Goal: Task Accomplishment & Management: Use online tool/utility

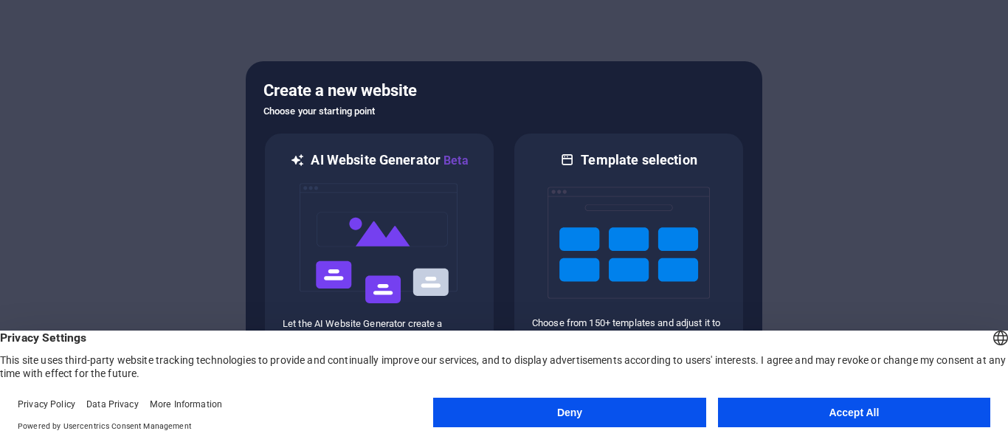
click at [609, 410] on button "Deny" at bounding box center [569, 413] width 272 height 30
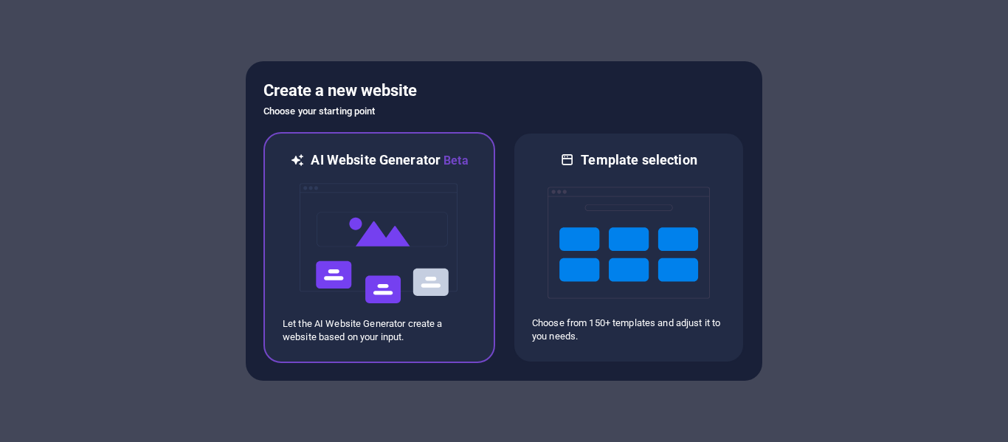
click at [401, 228] on img at bounding box center [379, 244] width 162 height 148
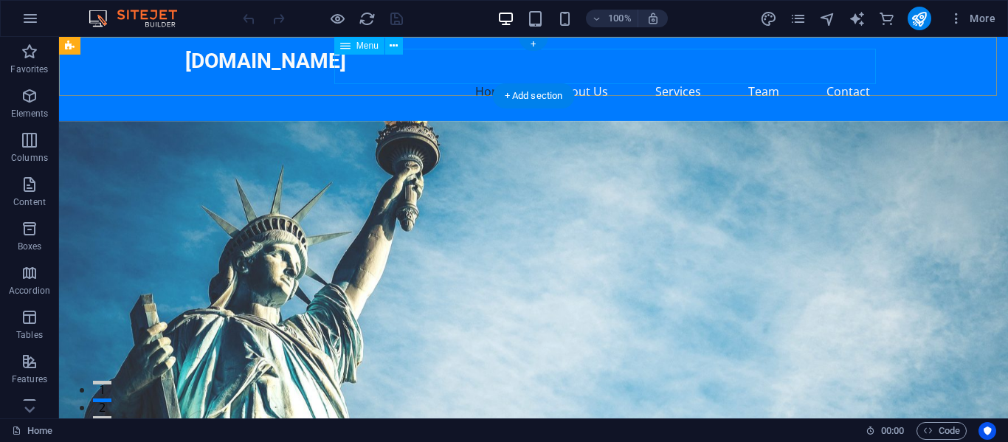
click at [842, 74] on nav "Home About Us Services Team Contact" at bounding box center [533, 91] width 697 height 35
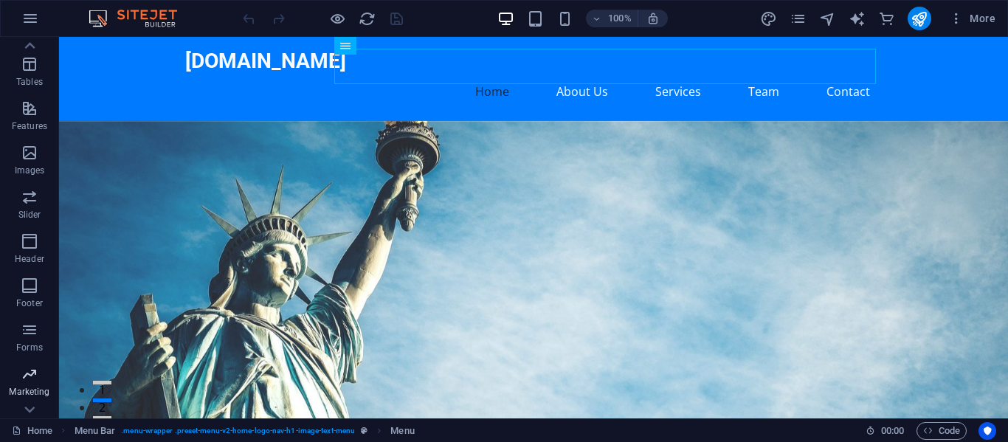
scroll to position [327, 0]
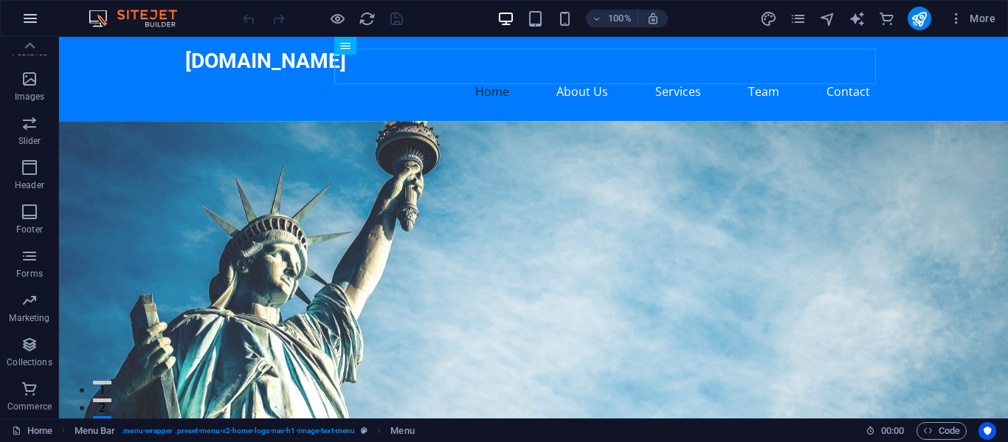
click at [32, 13] on icon "button" at bounding box center [30, 19] width 18 height 18
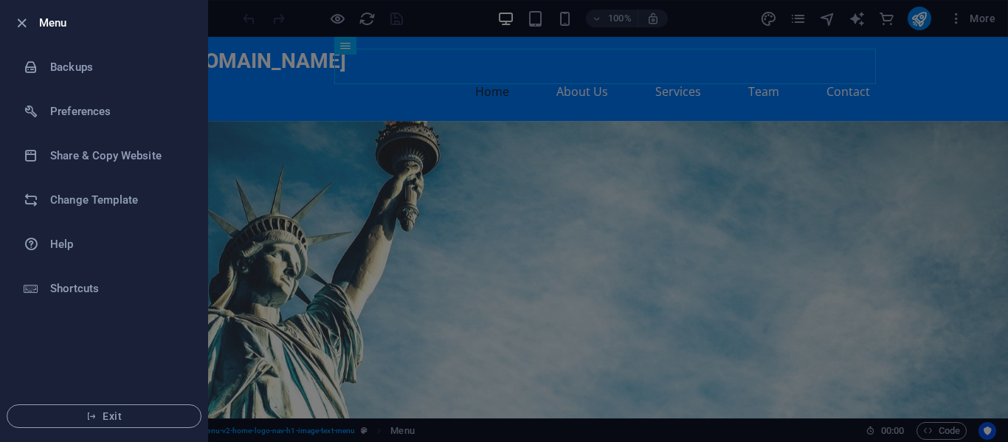
click at [321, 119] on div at bounding box center [504, 221] width 1008 height 442
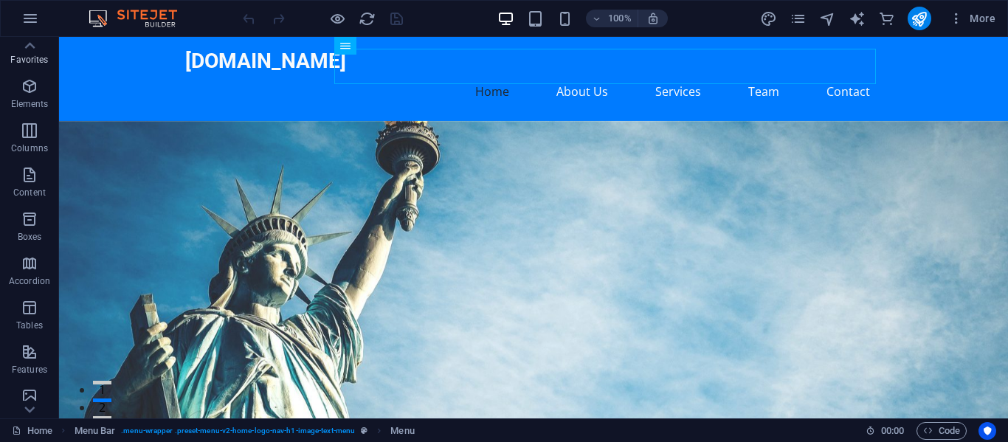
scroll to position [0, 0]
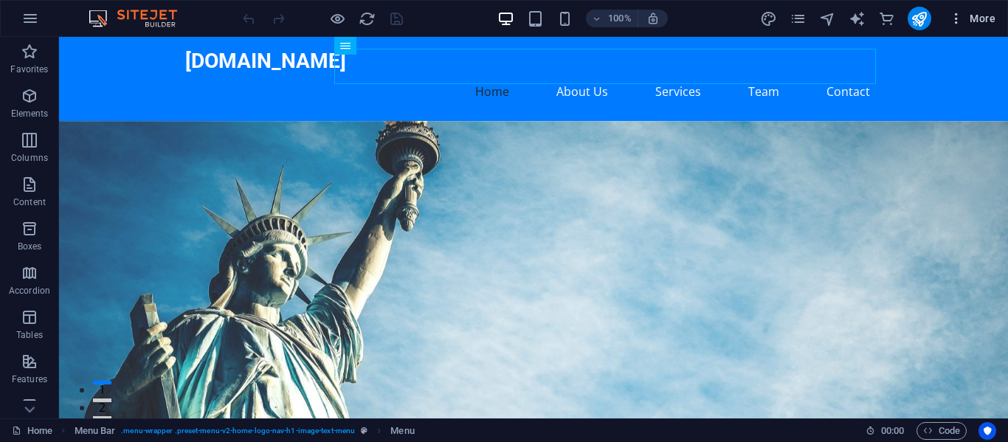
click at [951, 17] on icon "button" at bounding box center [956, 18] width 15 height 15
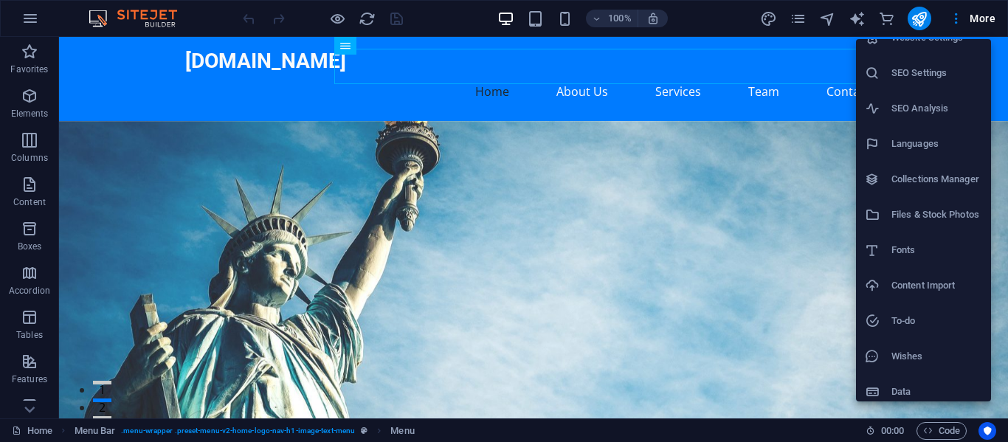
scroll to position [27, 0]
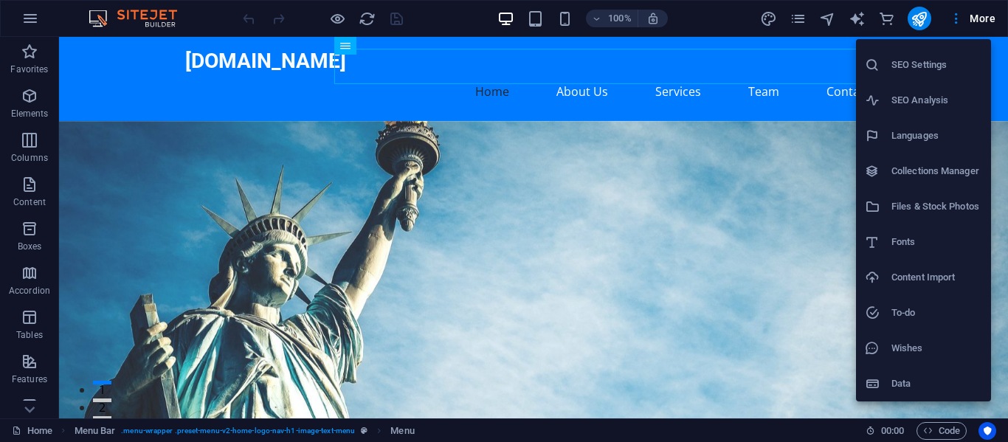
click at [38, 104] on div at bounding box center [504, 221] width 1008 height 442
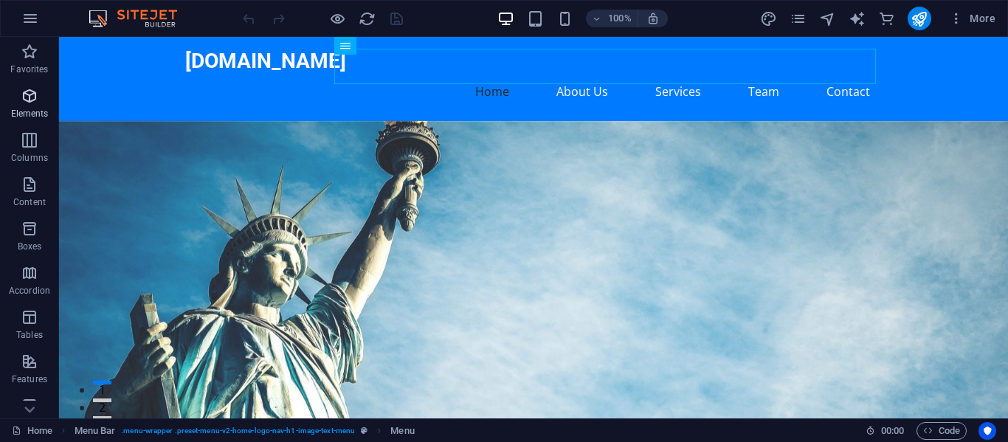
click at [36, 106] on span "Elements" at bounding box center [29, 104] width 59 height 35
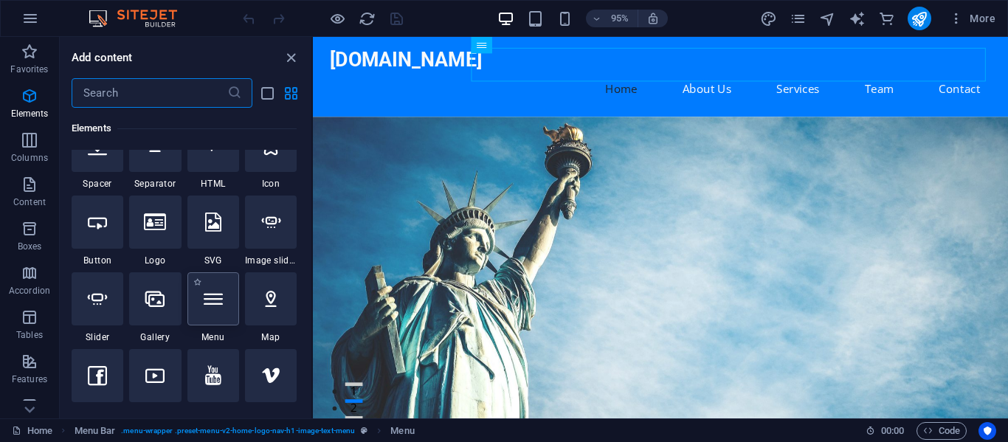
scroll to position [305, 0]
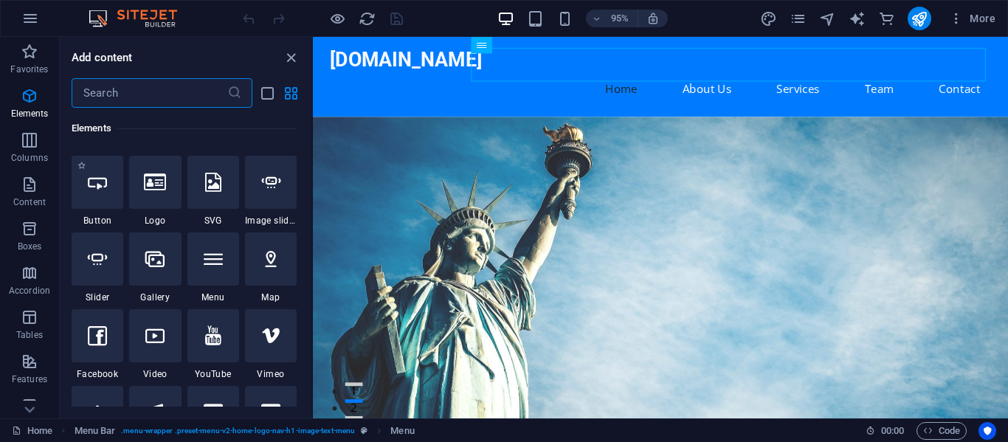
click at [87, 211] on div "1 Star Button" at bounding box center [98, 191] width 52 height 71
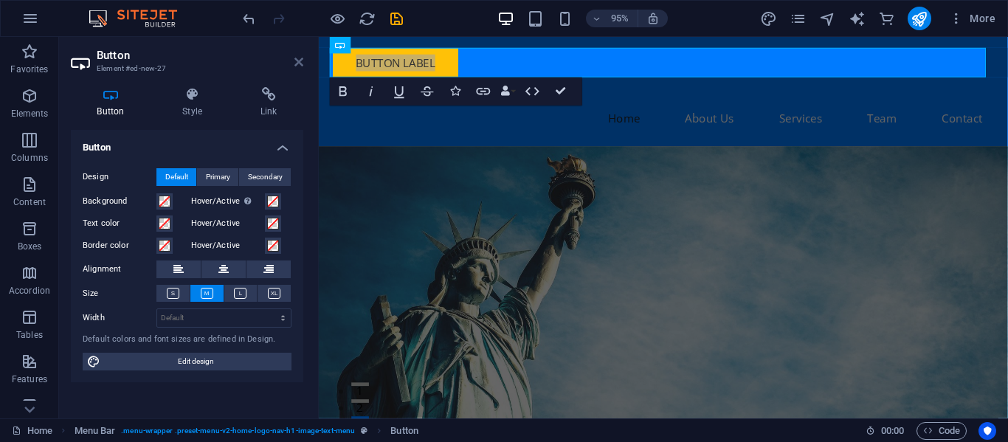
click at [301, 62] on icon at bounding box center [298, 62] width 9 height 12
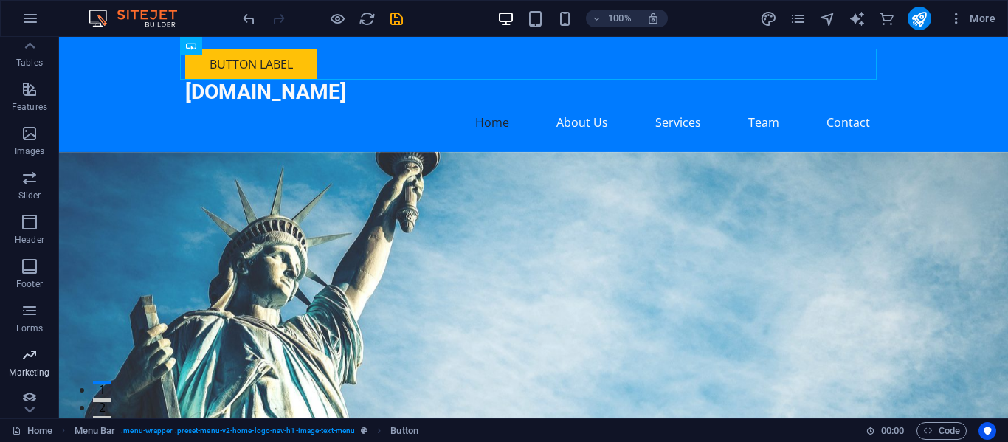
scroll to position [327, 0]
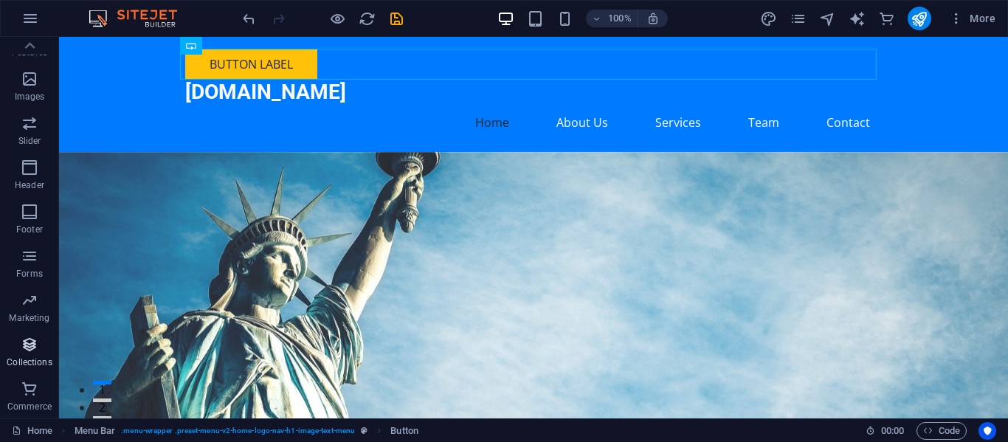
click at [33, 357] on p "Collections" at bounding box center [29, 362] width 45 height 12
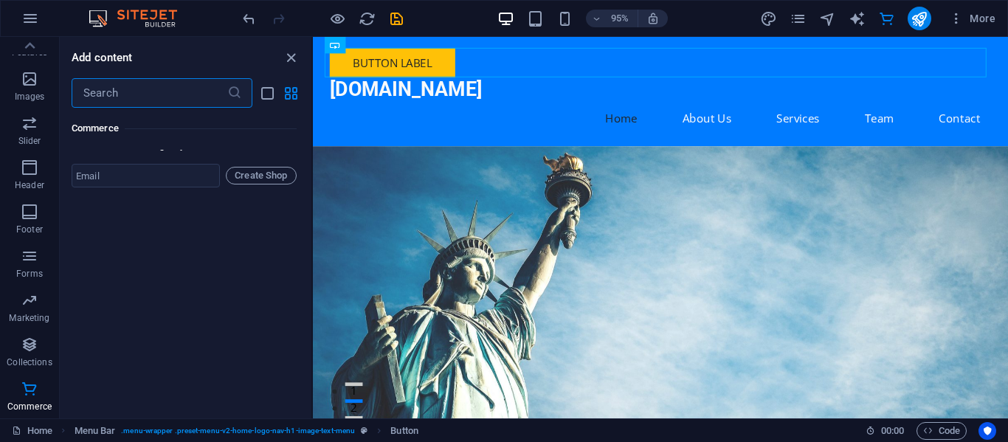
scroll to position [14370, 0]
click at [28, 394] on icon "button" at bounding box center [30, 389] width 18 height 18
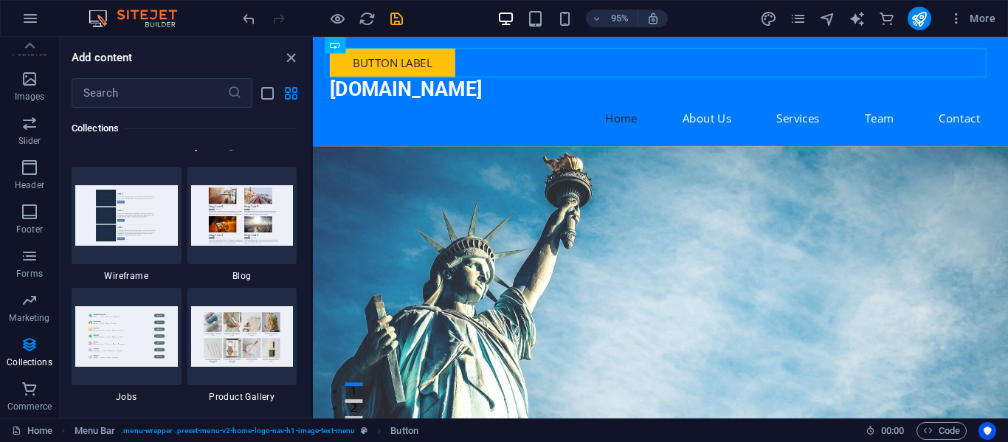
scroll to position [13484, 0]
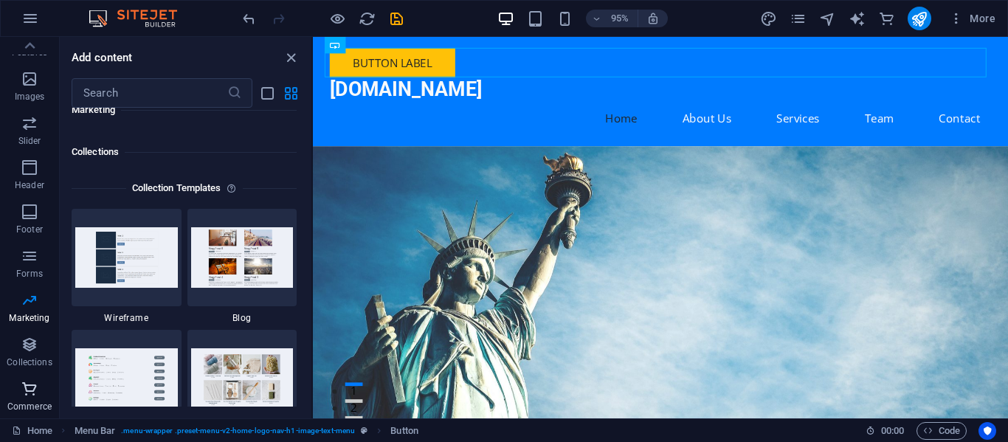
click at [37, 396] on icon "button" at bounding box center [30, 389] width 18 height 18
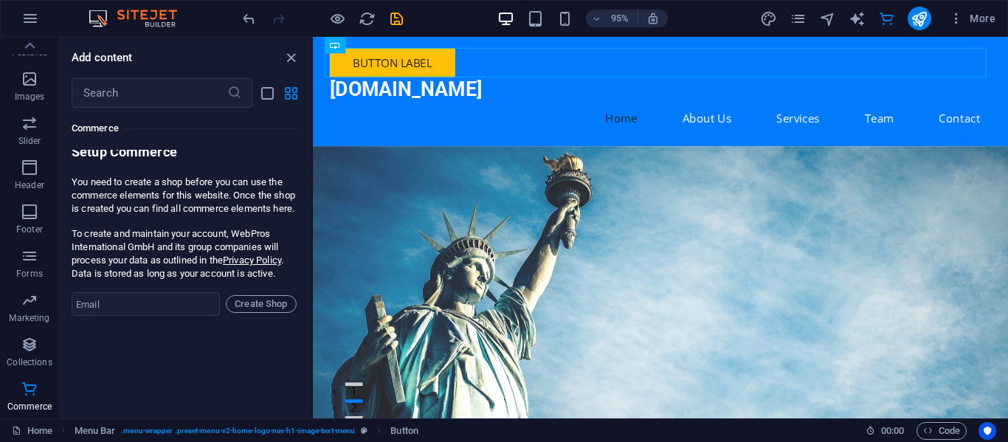
scroll to position [14368, 0]
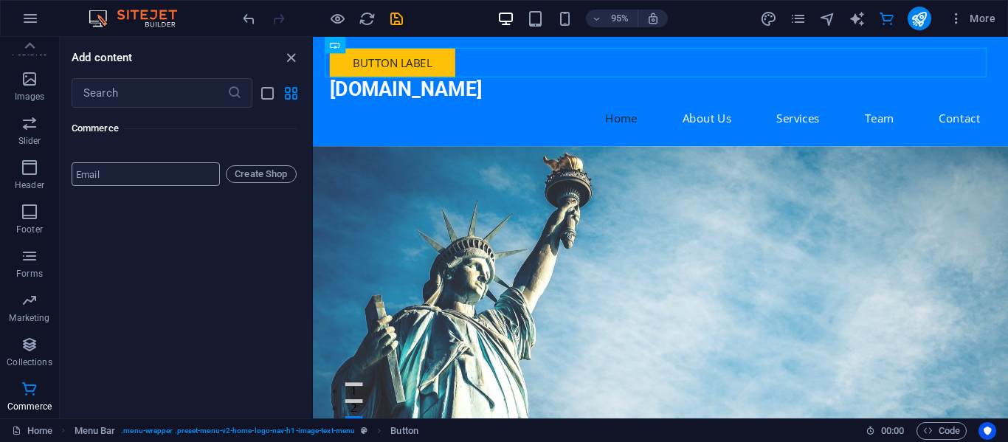
click at [145, 183] on input "email" at bounding box center [146, 174] width 148 height 24
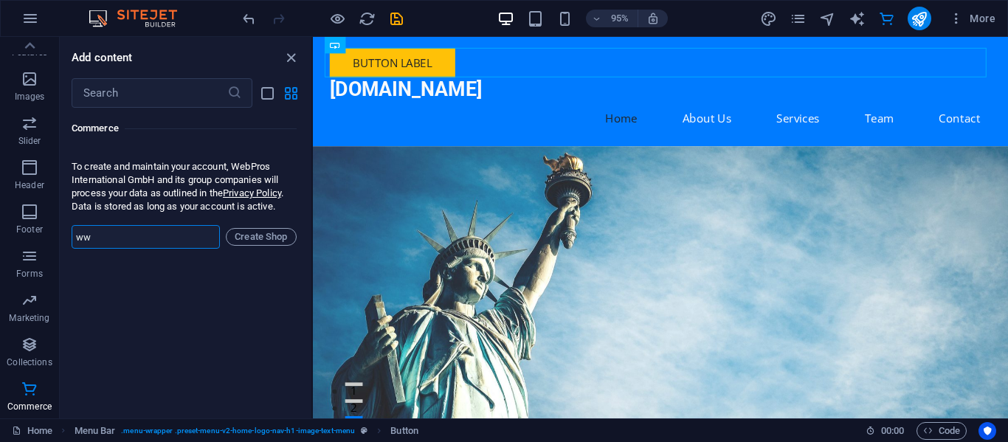
type input "w"
click at [290, 52] on icon "close panel" at bounding box center [291, 57] width 17 height 17
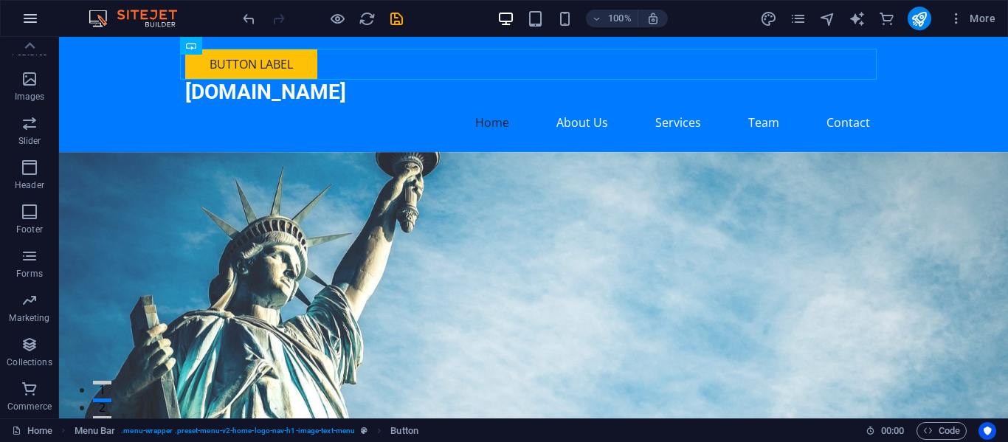
click at [32, 21] on icon "button" at bounding box center [30, 19] width 18 height 18
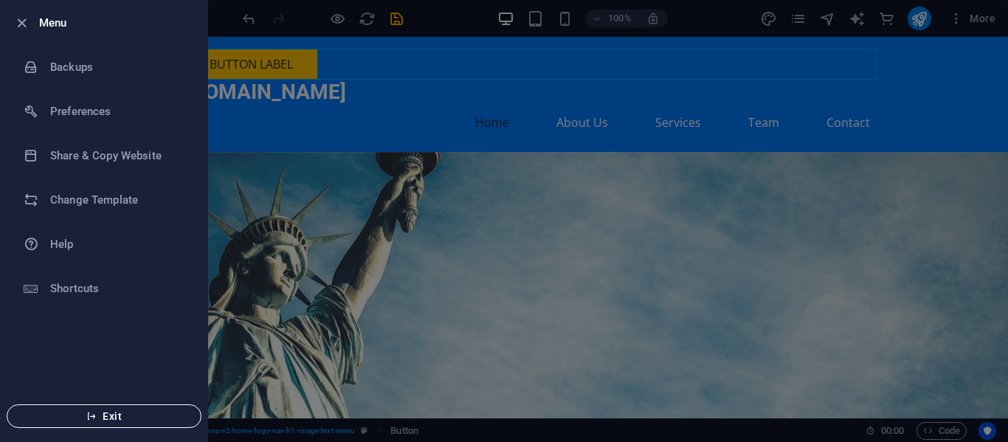
click at [116, 421] on span "Exit" at bounding box center [104, 416] width 170 height 12
